Goal: Information Seeking & Learning: Learn about a topic

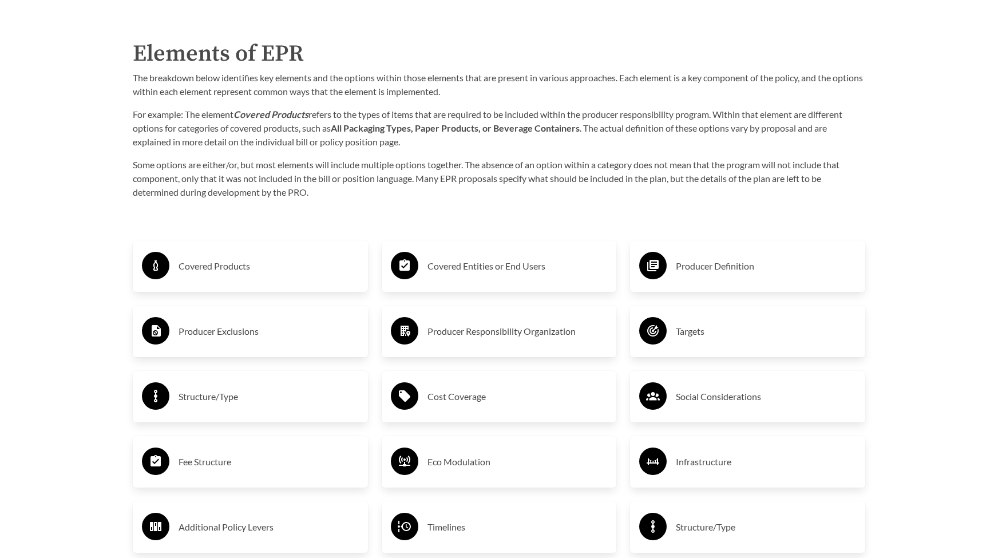
scroll to position [2002, 0]
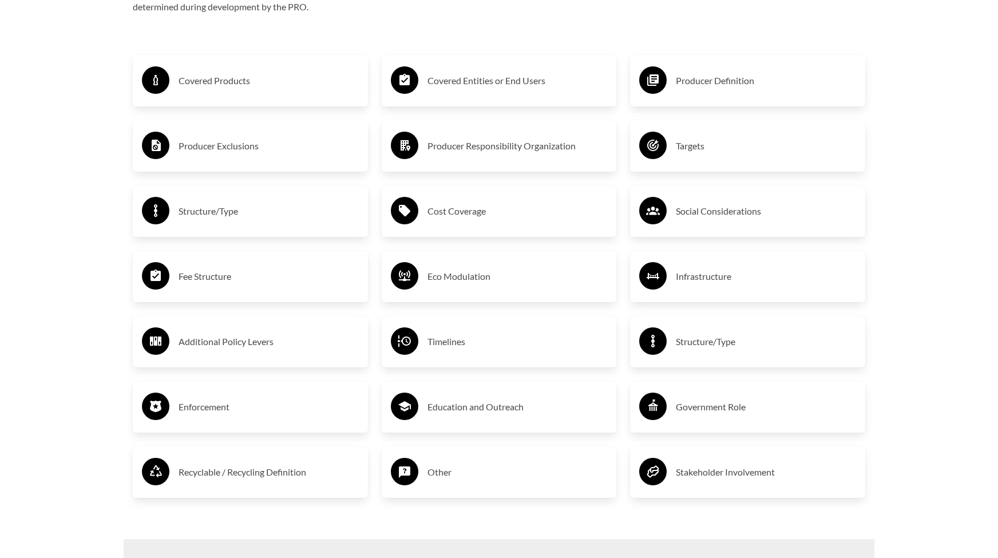
click at [712, 349] on h3 "Structure/Type" at bounding box center [766, 341] width 180 height 18
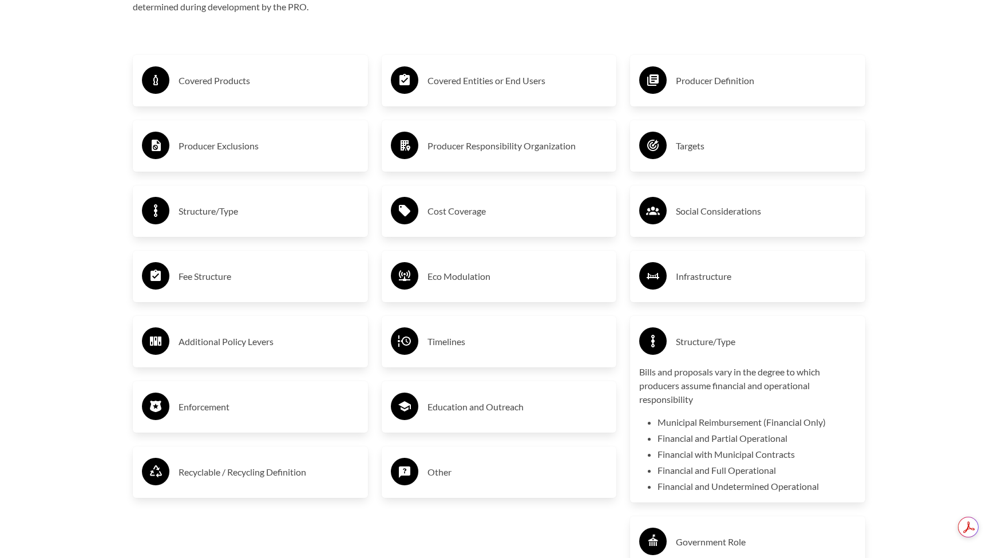
click at [225, 86] on h3 "Covered Products" at bounding box center [268, 81] width 180 height 18
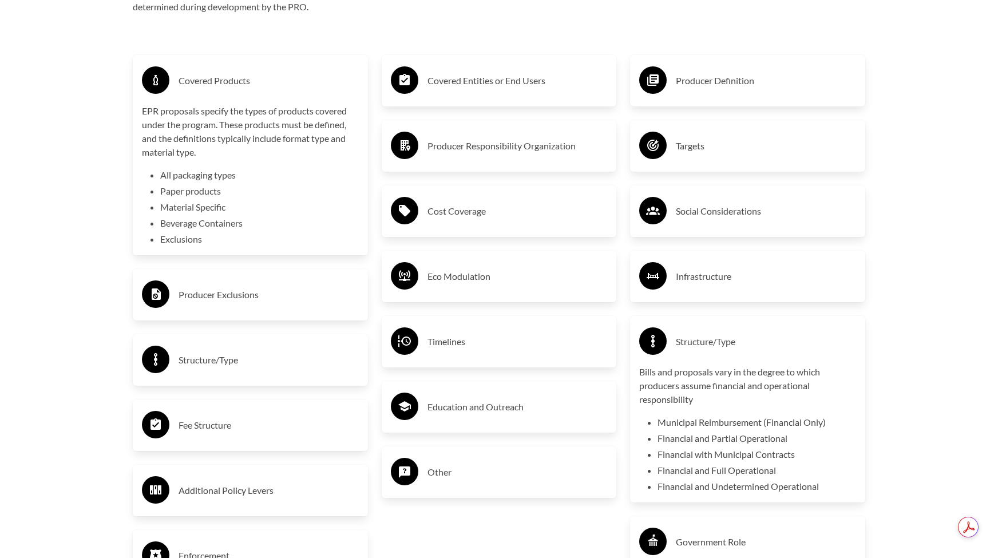
click at [242, 355] on h3 "Structure/Type" at bounding box center [268, 360] width 180 height 18
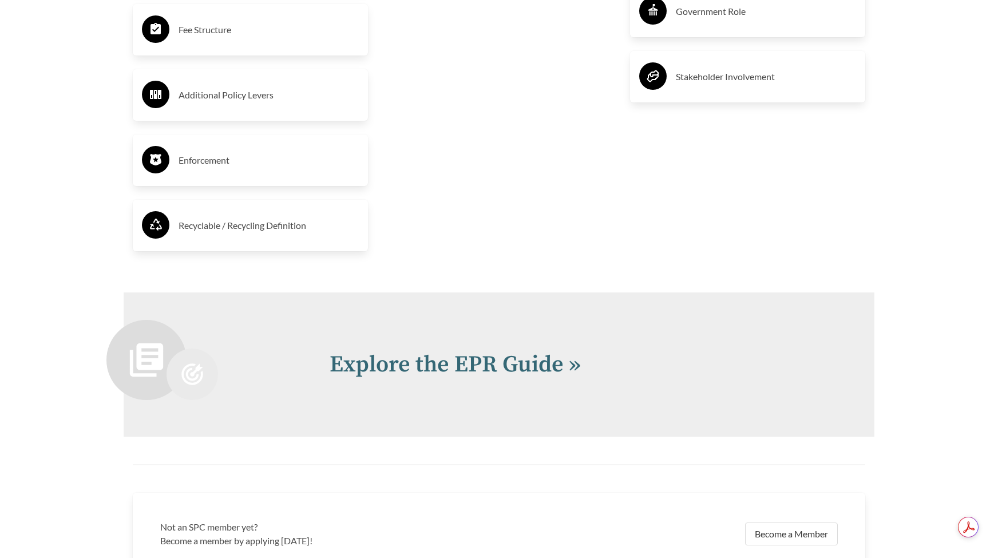
scroll to position [2689, 0]
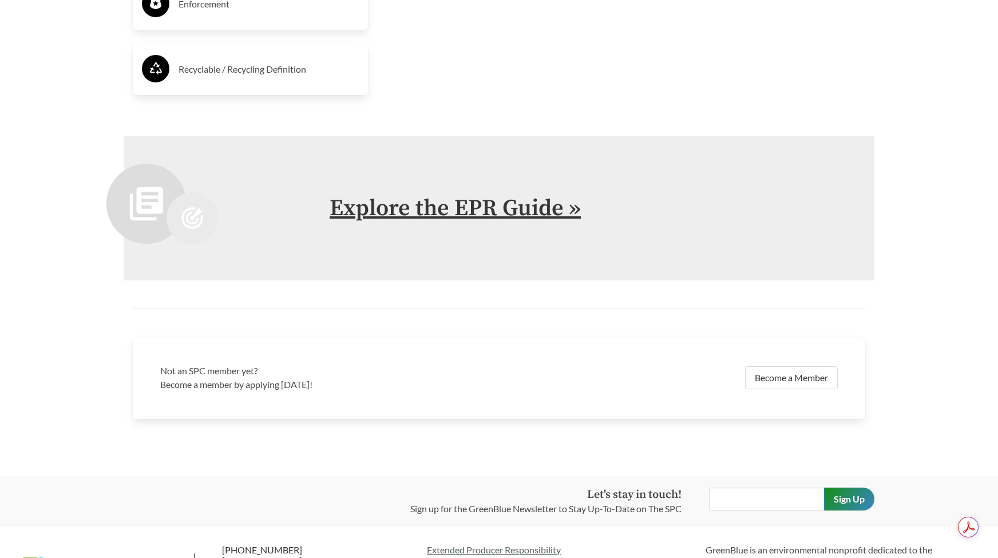
click at [505, 221] on link "Explore the EPR Guide »" at bounding box center [455, 208] width 251 height 29
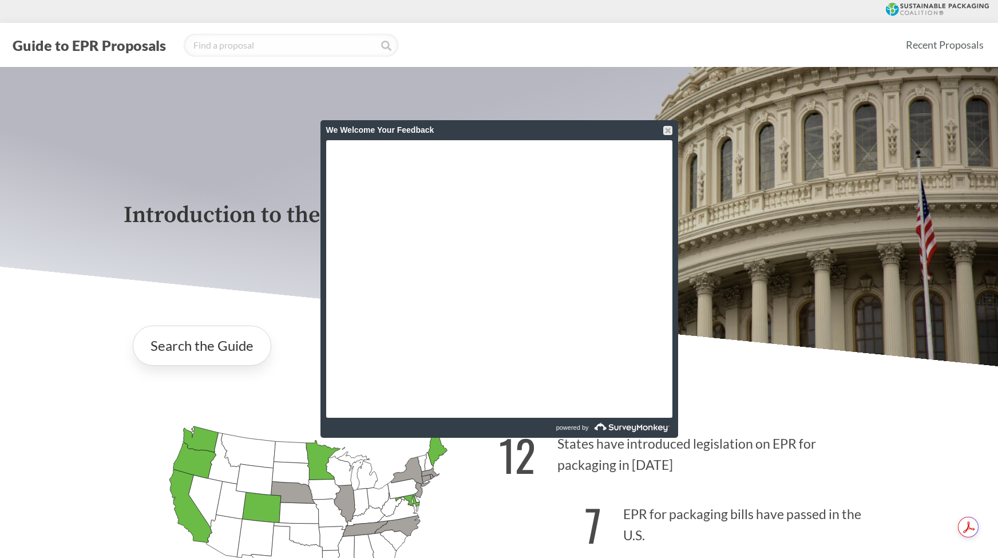
drag, startPoint x: 666, startPoint y: 131, endPoint x: 702, endPoint y: 35, distance: 102.6
click at [671, 122] on div "We Welcome Your Feedback" at bounding box center [499, 130] width 358 height 20
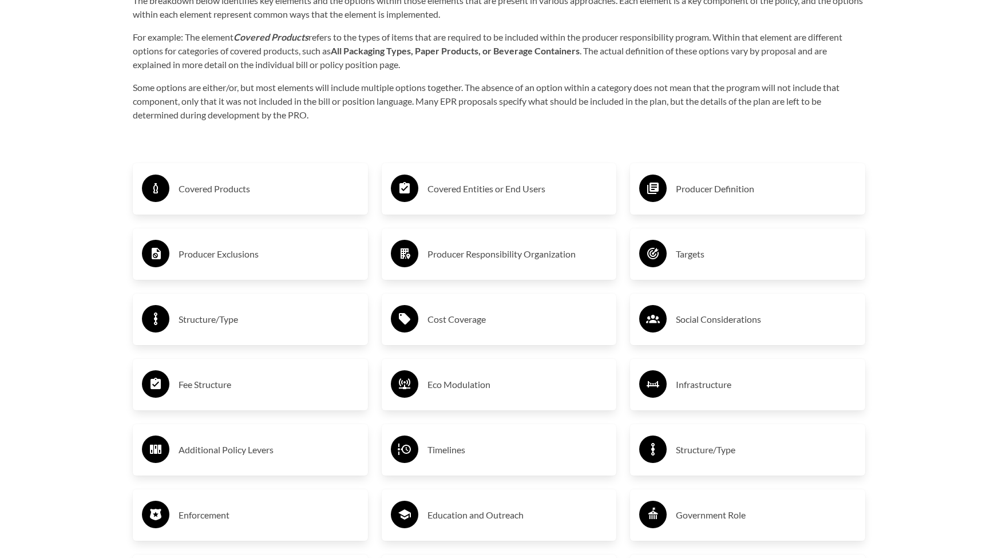
scroll to position [1773, 0]
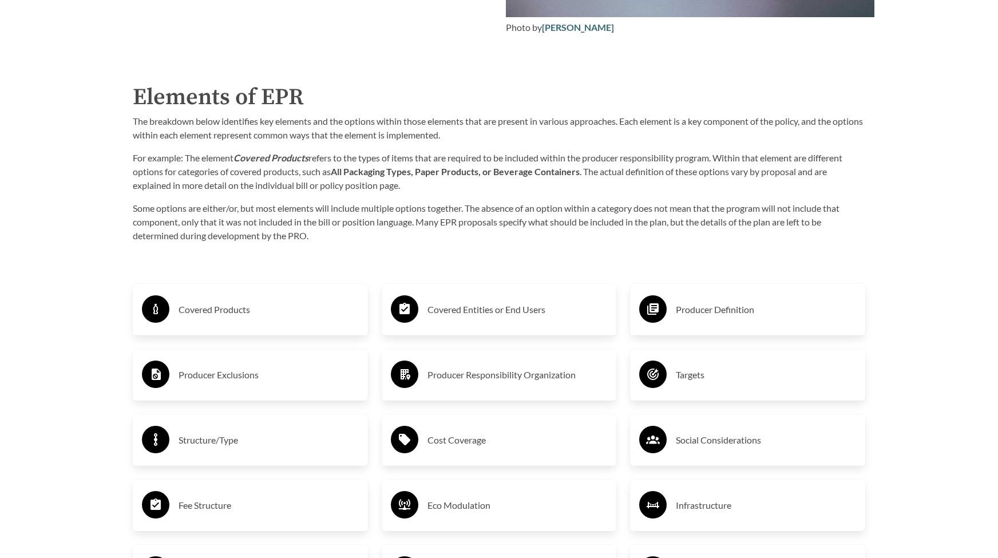
click at [489, 313] on h3 "Covered Entities or End Users" at bounding box center [517, 309] width 180 height 18
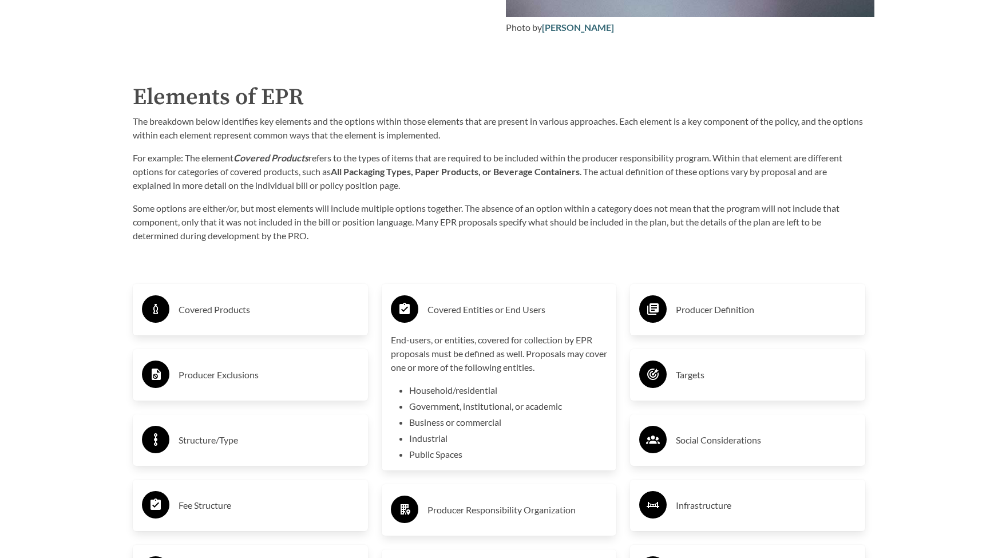
click at [489, 313] on h3 "Covered Entities or End Users" at bounding box center [517, 309] width 180 height 18
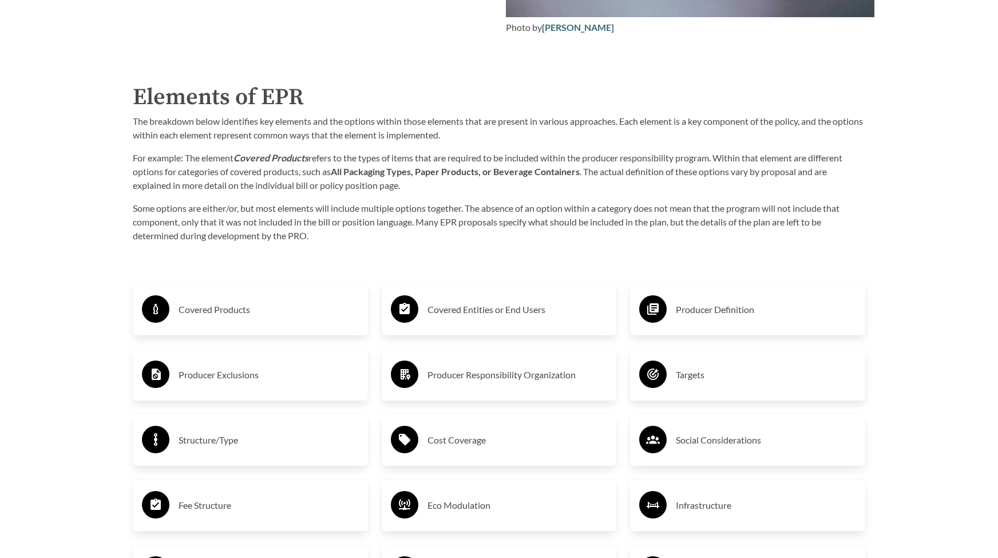
click at [231, 319] on h3 "Covered Products" at bounding box center [268, 309] width 180 height 18
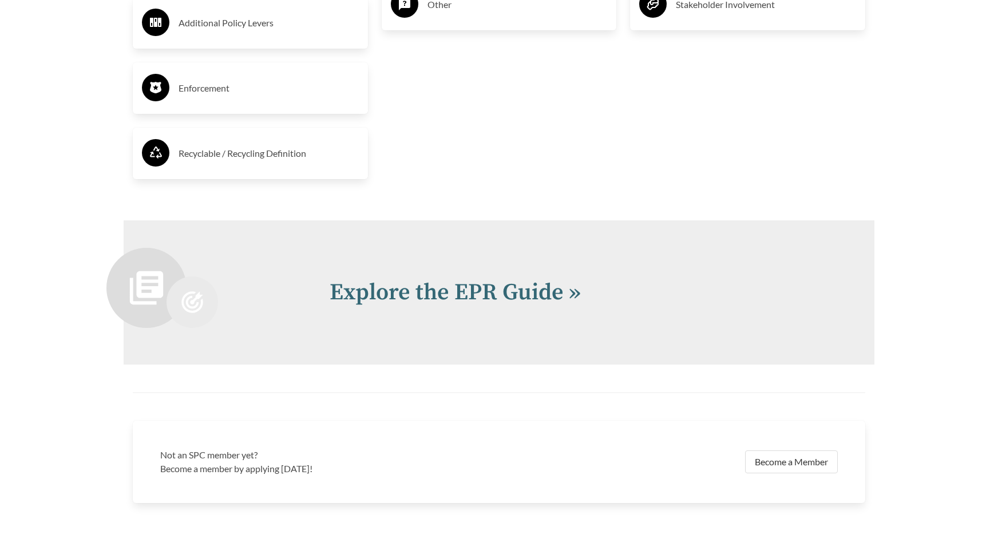
scroll to position [2614, 0]
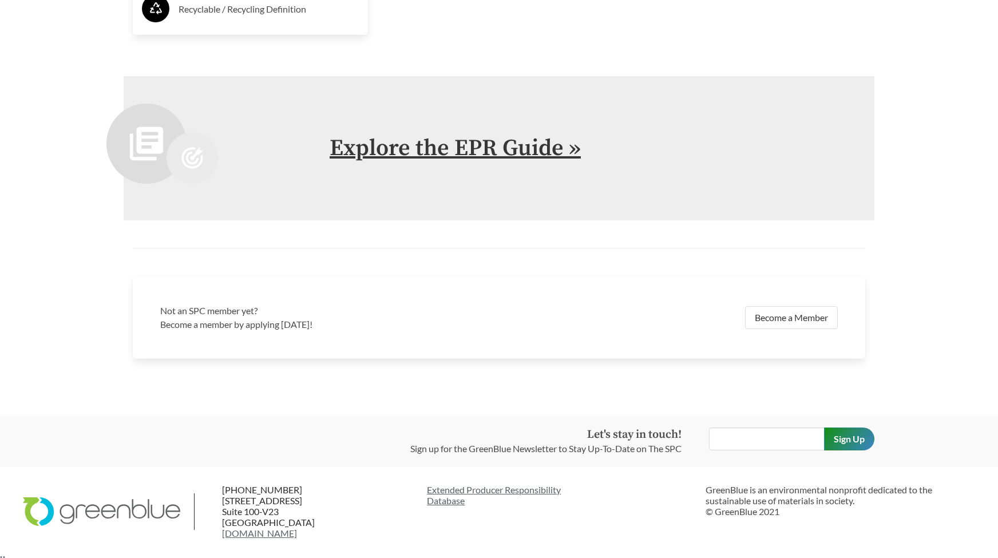
click at [451, 152] on link "Explore the EPR Guide »" at bounding box center [455, 148] width 251 height 29
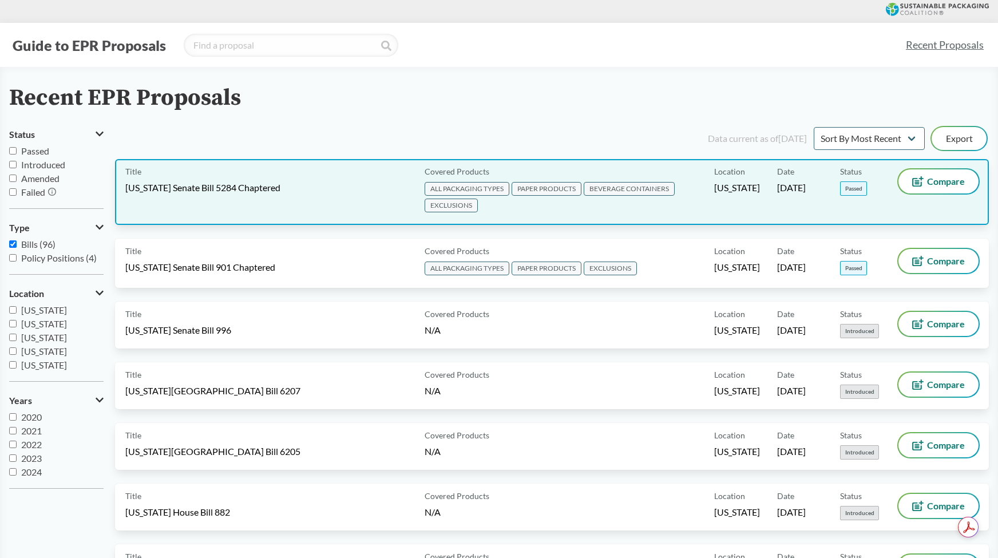
click at [257, 190] on span "[US_STATE] Senate Bill 5284 Chaptered" at bounding box center [202, 187] width 155 height 13
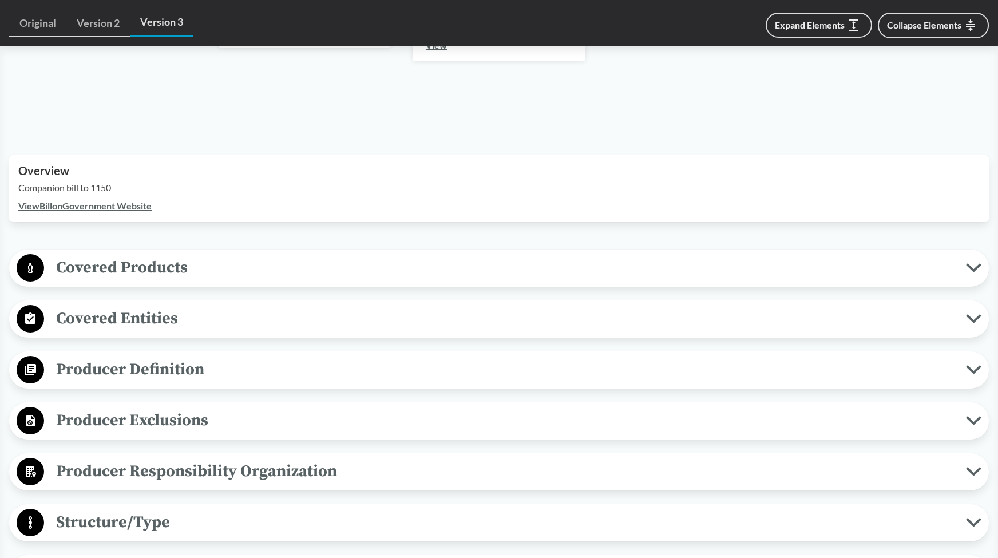
scroll to position [458, 0]
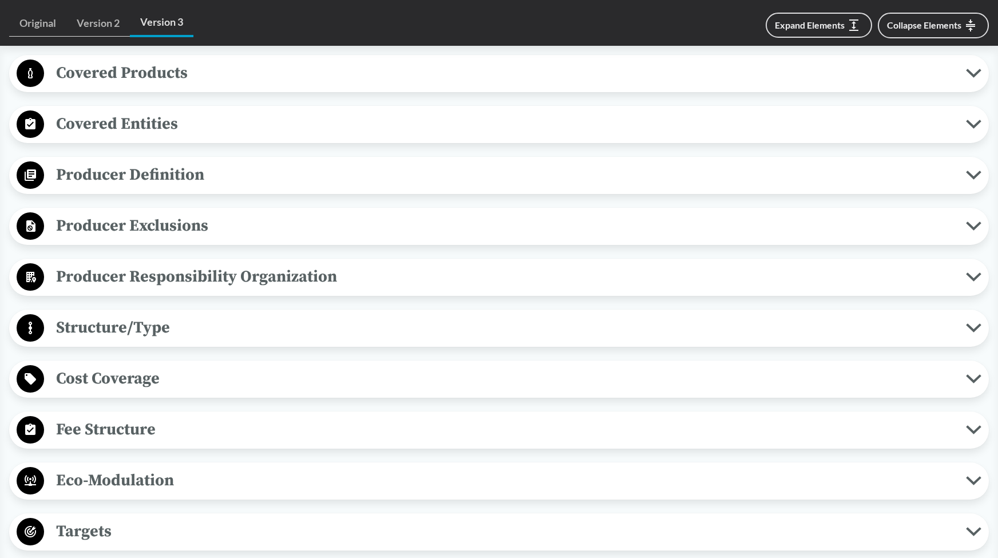
click at [178, 170] on span "Producer Definition" at bounding box center [505, 175] width 922 height 26
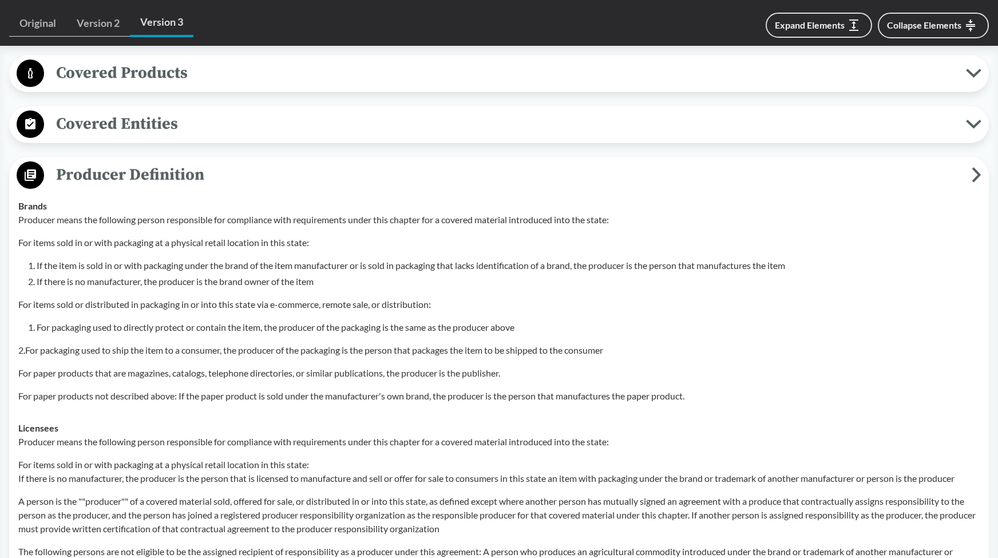
click at [178, 170] on span "Producer Definition" at bounding box center [507, 175] width 927 height 26
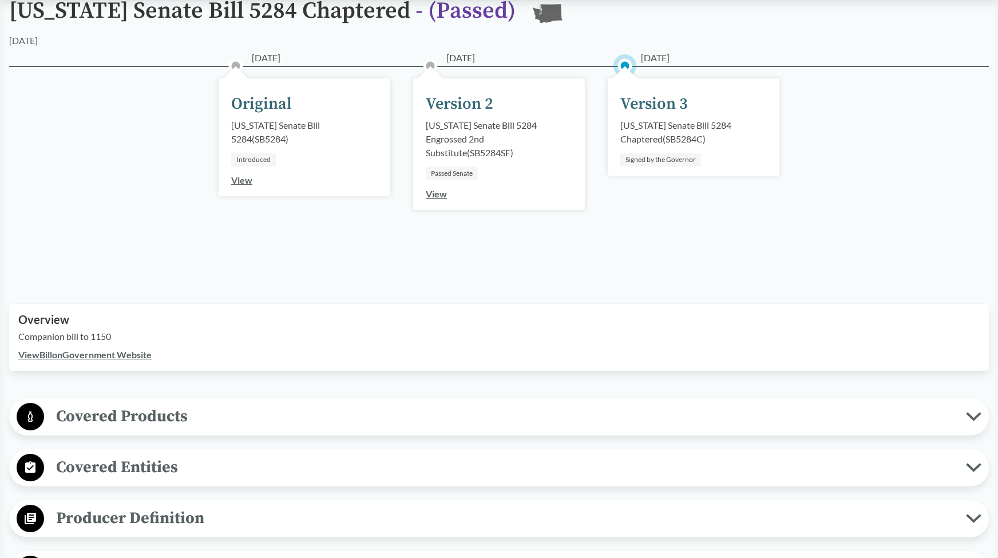
scroll to position [0, 0]
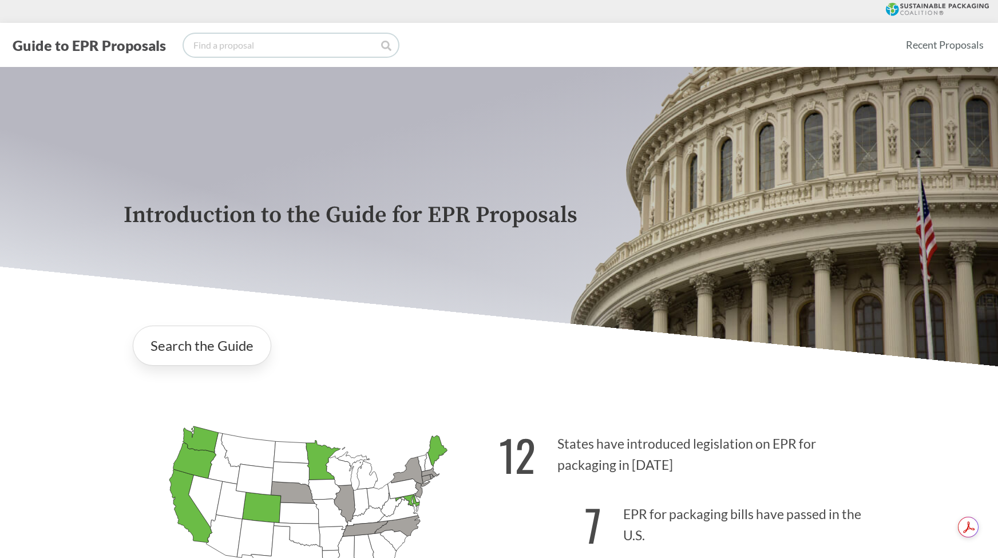
click at [253, 47] on input "search" at bounding box center [291, 45] width 215 height 23
type input "category"
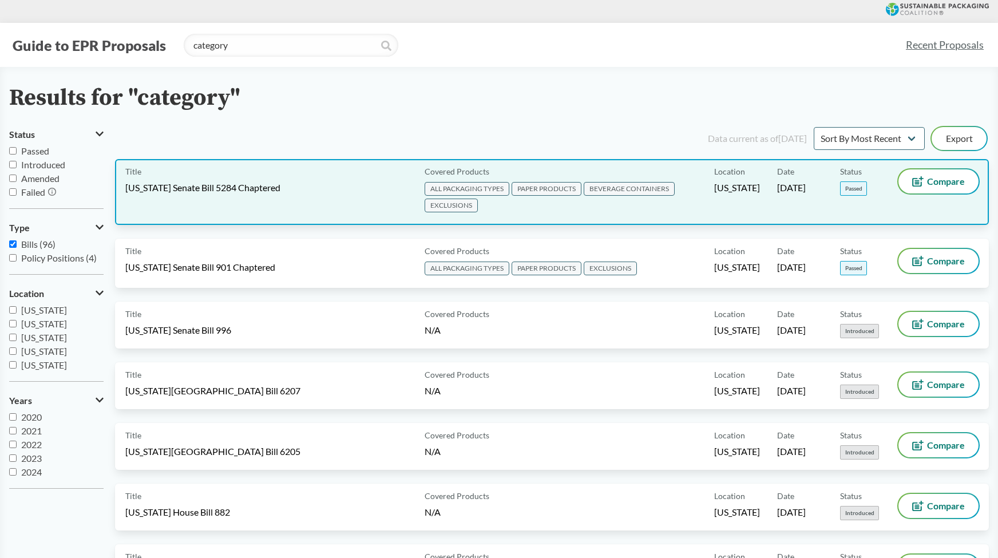
click at [259, 205] on div "Title [US_STATE] Senate Bill 5284 Chaptered" at bounding box center [272, 191] width 295 height 45
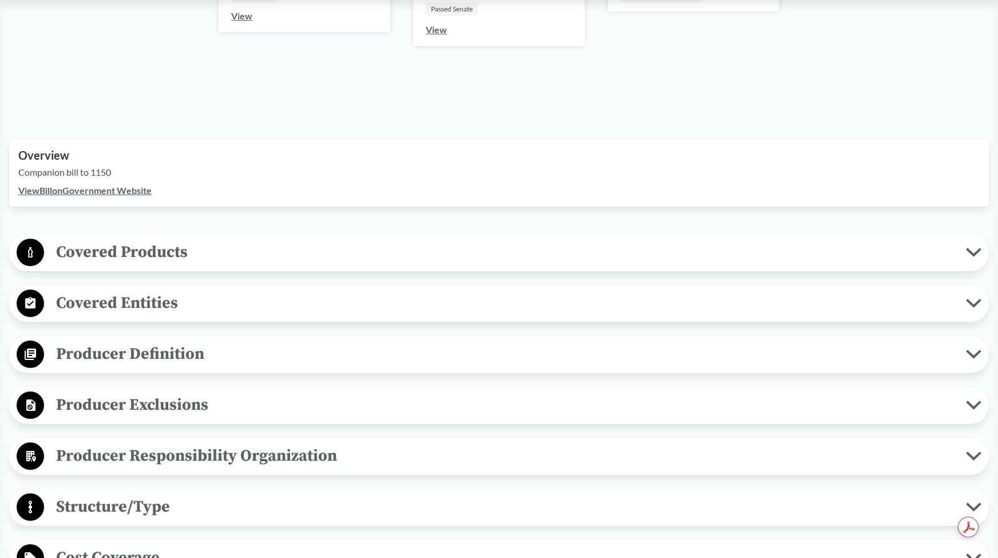
scroll to position [400, 0]
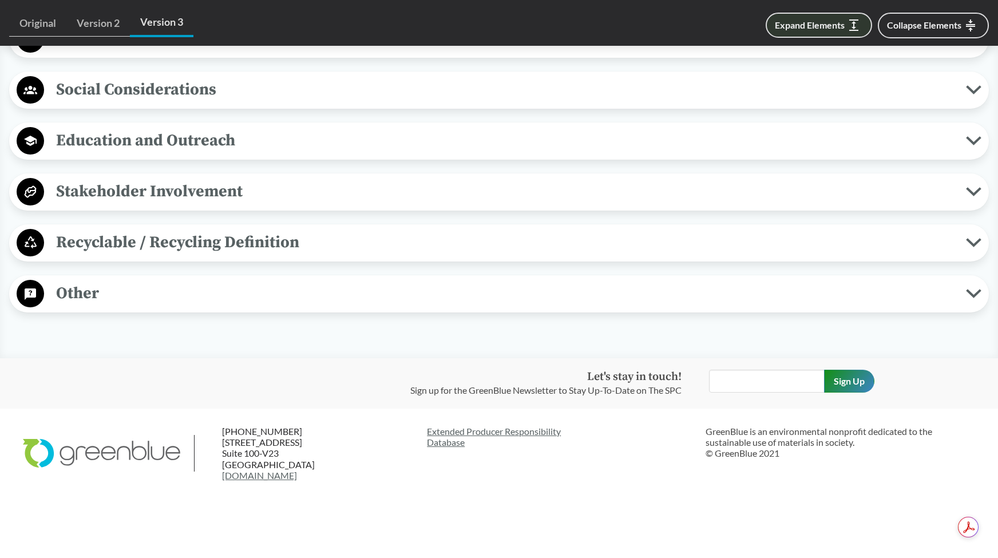
click at [802, 25] on button "Expand Elements" at bounding box center [818, 25] width 106 height 25
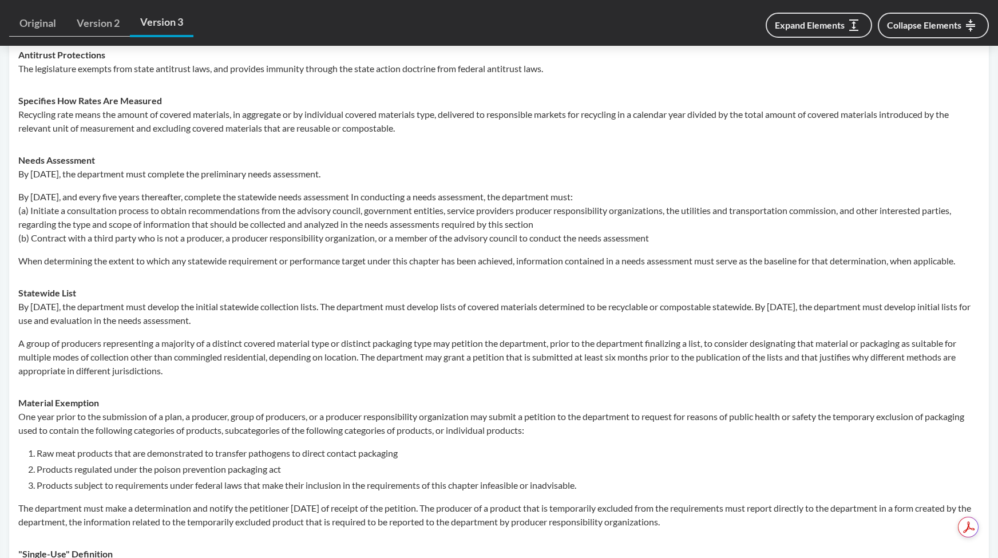
scroll to position [6547, 0]
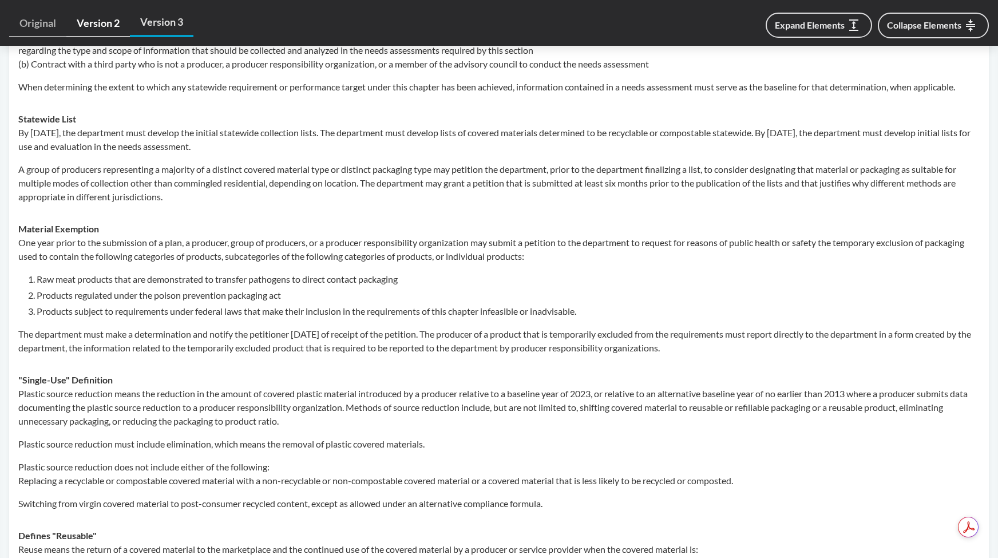
type input "category"
